Goal: Book appointment/travel/reservation

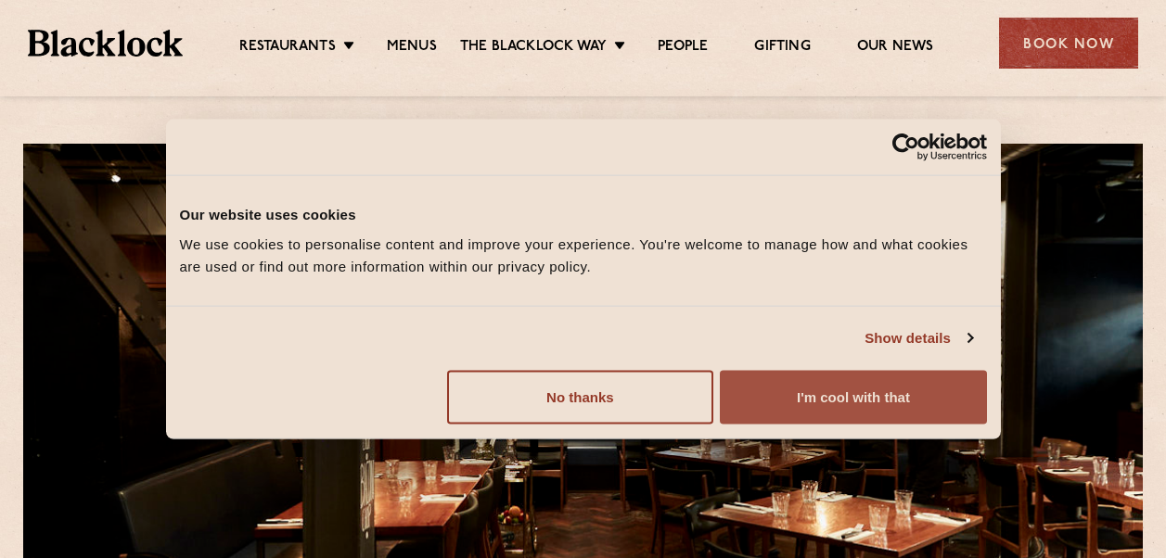
click at [757, 390] on button "I'm cool with that" at bounding box center [853, 397] width 266 height 54
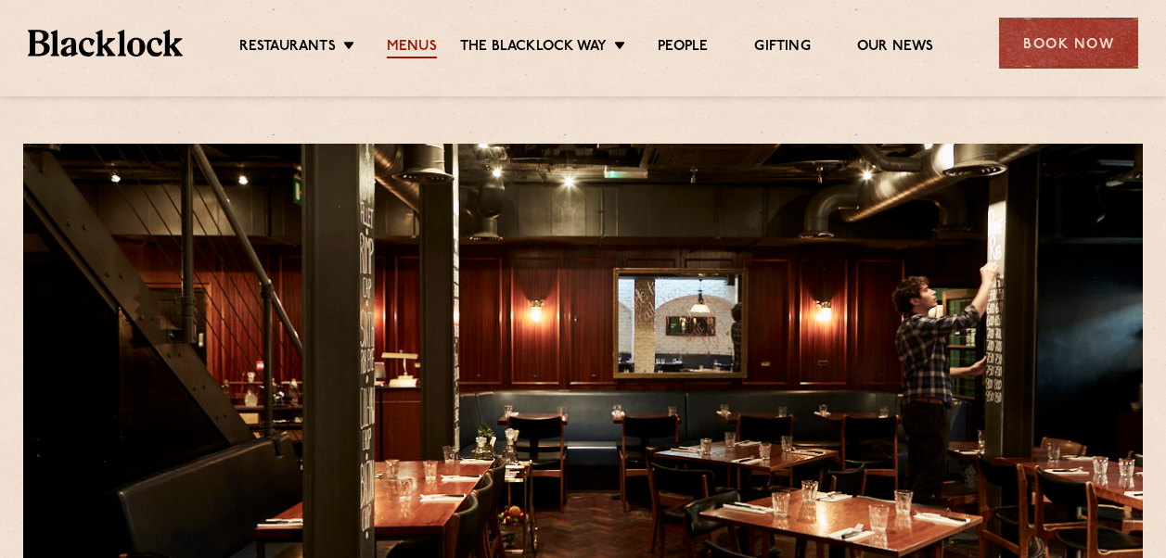
click at [390, 56] on link "Menus" at bounding box center [412, 48] width 50 height 20
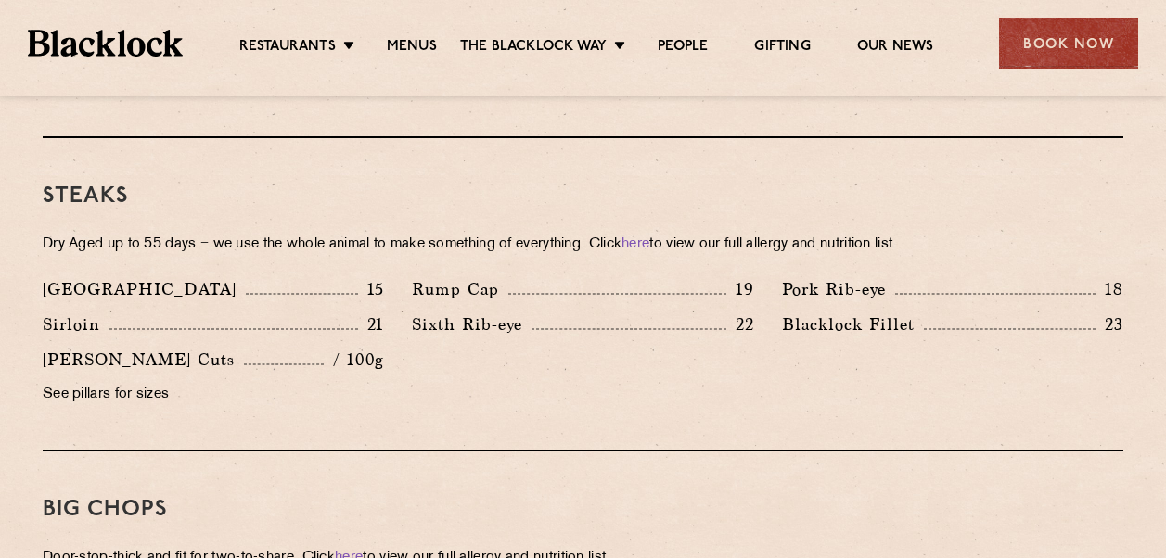
scroll to position [1298, 0]
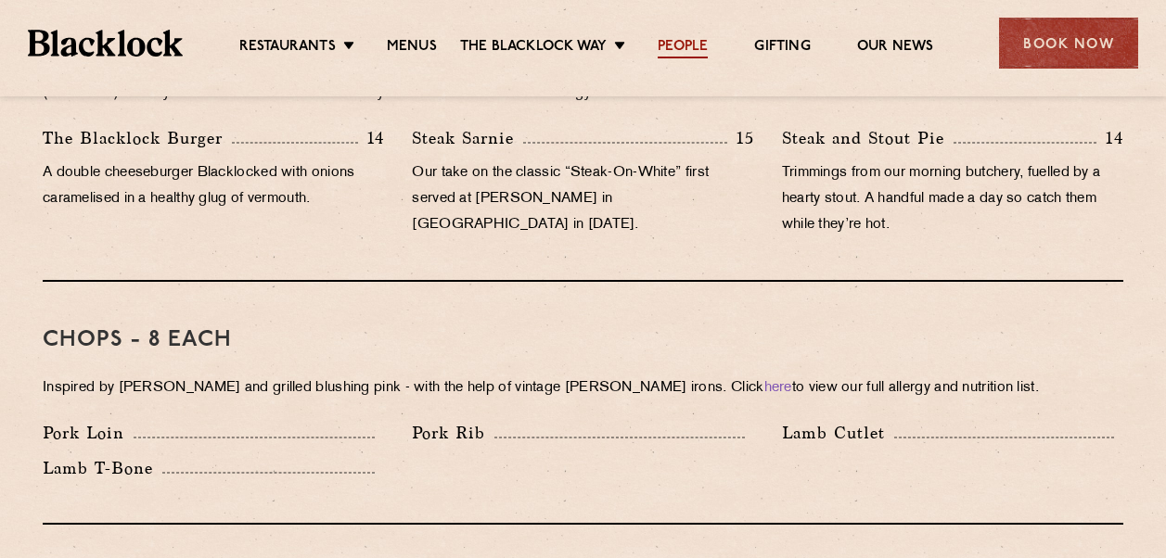
click at [698, 57] on link "People" at bounding box center [682, 48] width 50 height 20
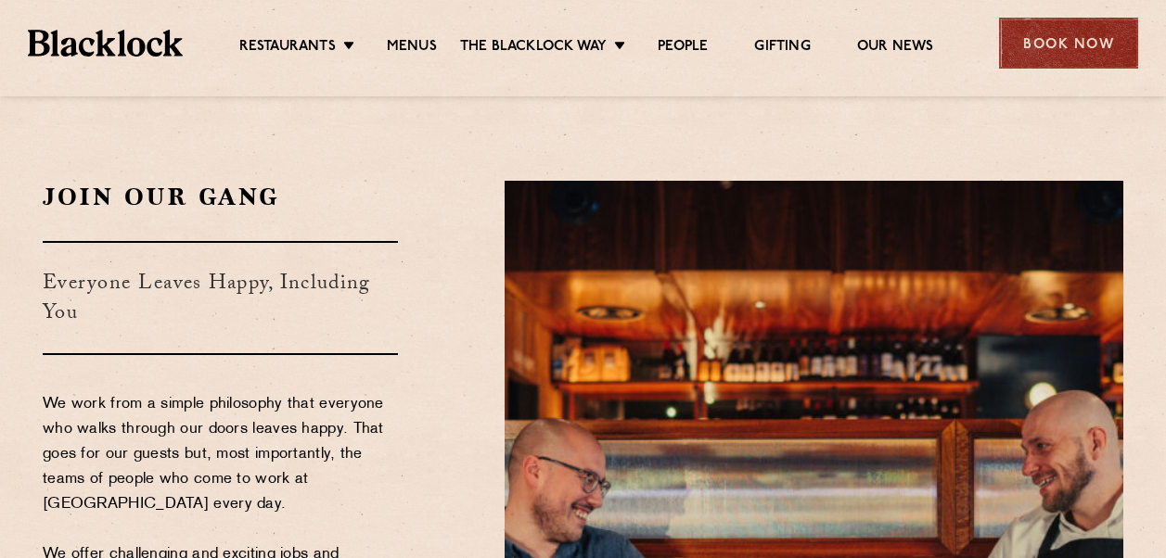
click at [1072, 23] on div "Book Now" at bounding box center [1068, 43] width 139 height 51
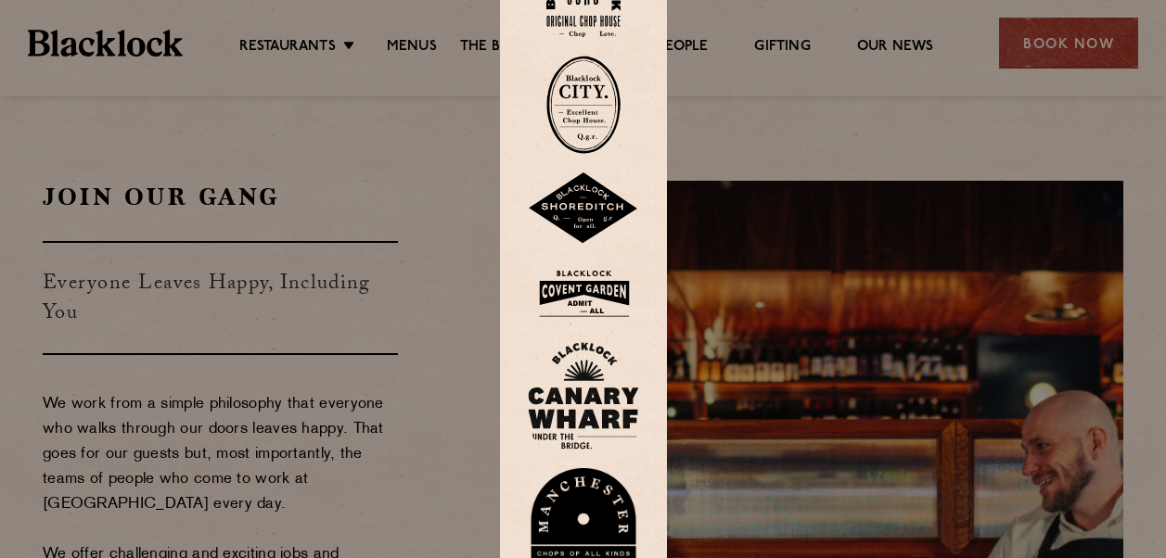
click at [590, 30] on img at bounding box center [583, 0] width 74 height 75
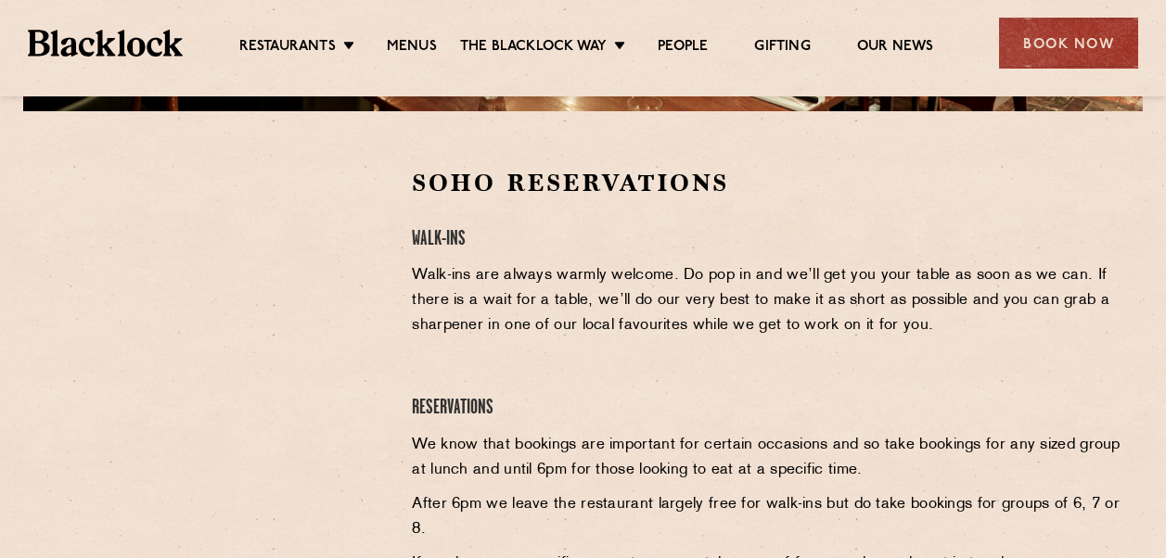
scroll to position [278, 0]
